Goal: Task Accomplishment & Management: Manage account settings

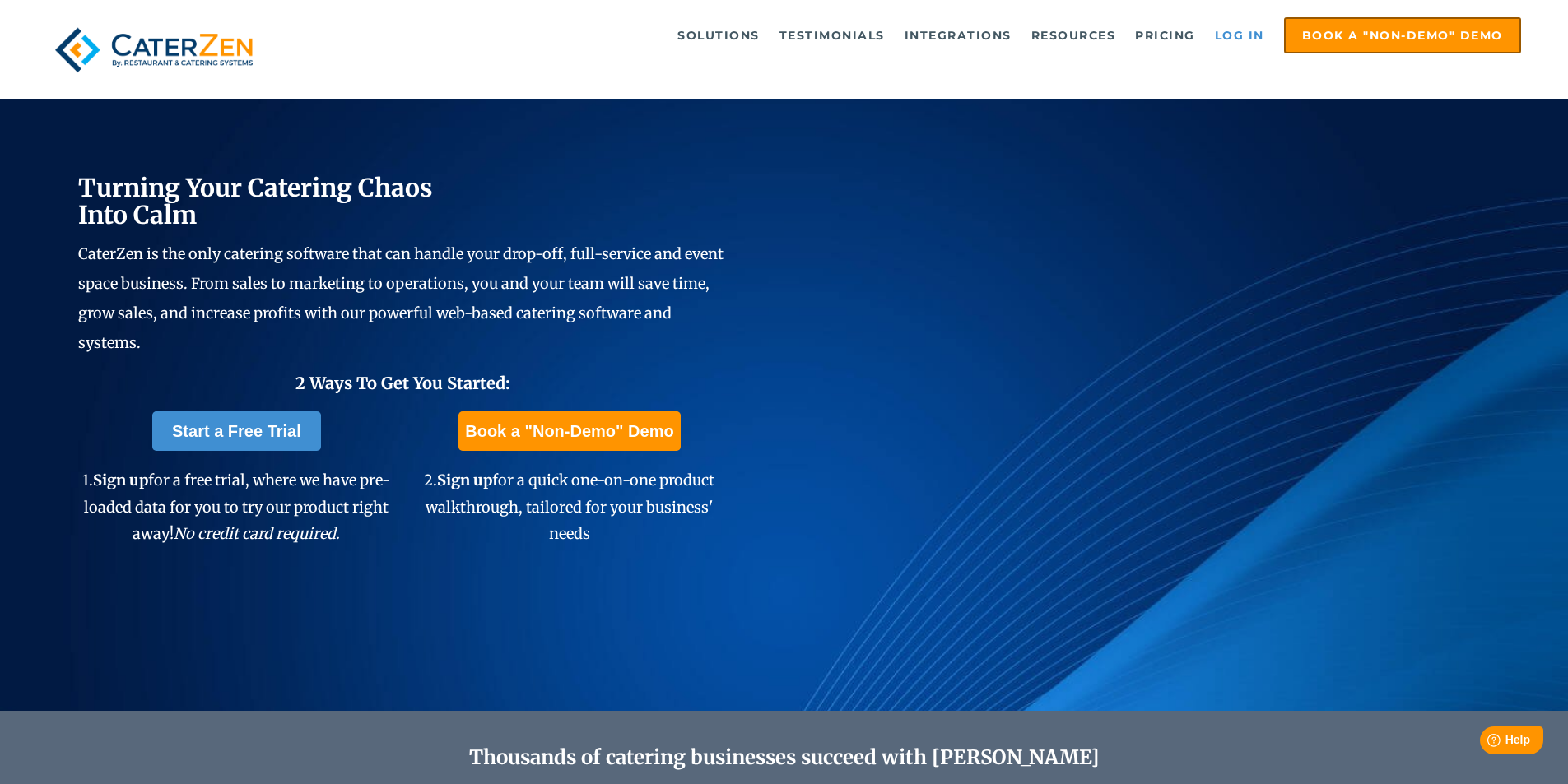
click at [1229, 30] on link "Log in" at bounding box center [1239, 35] width 66 height 33
click at [1212, 41] on link "Log in" at bounding box center [1239, 35] width 66 height 33
click at [1246, 30] on link "Log in" at bounding box center [1239, 35] width 66 height 33
